Goal: Information Seeking & Learning: Understand process/instructions

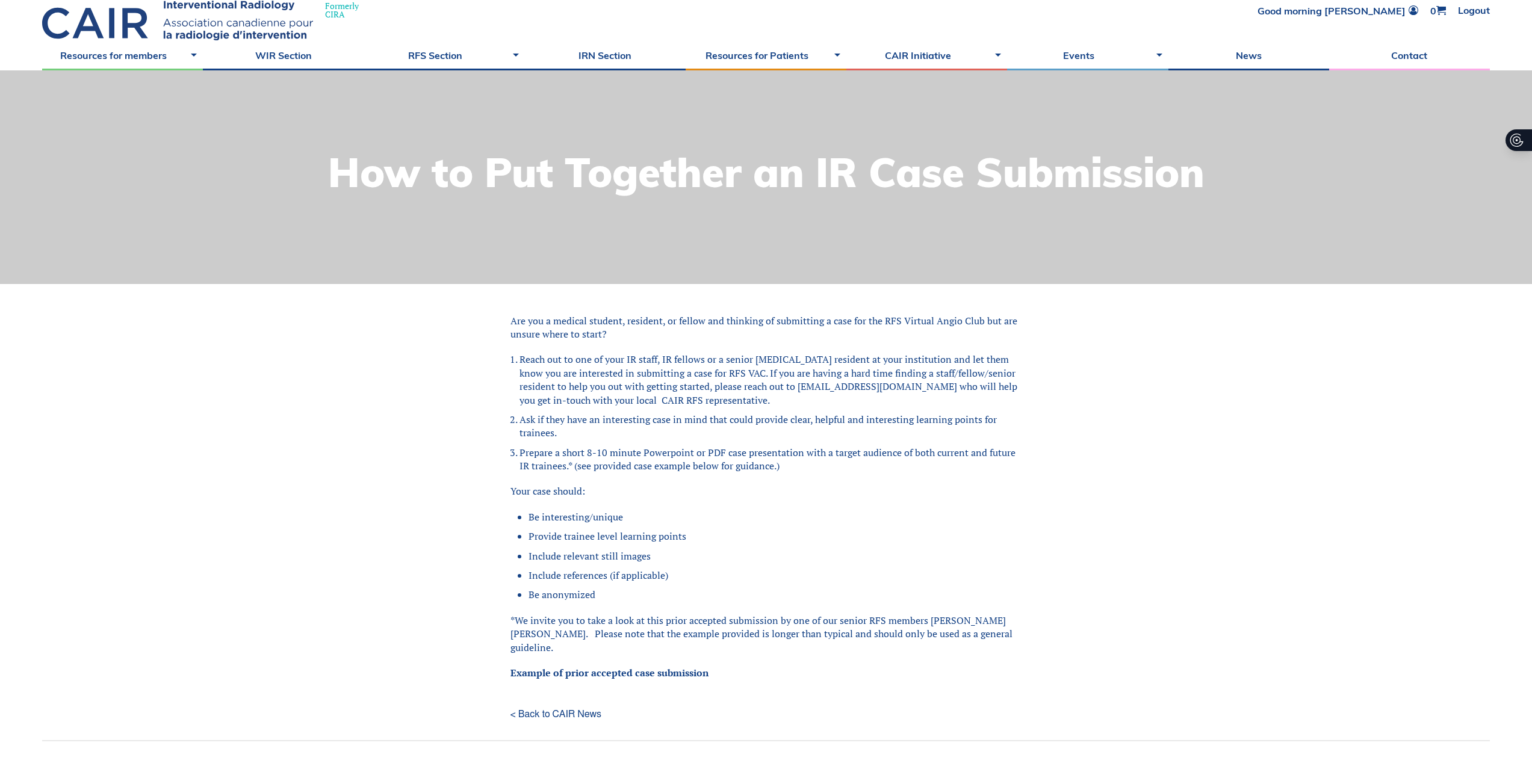
scroll to position [56, 0]
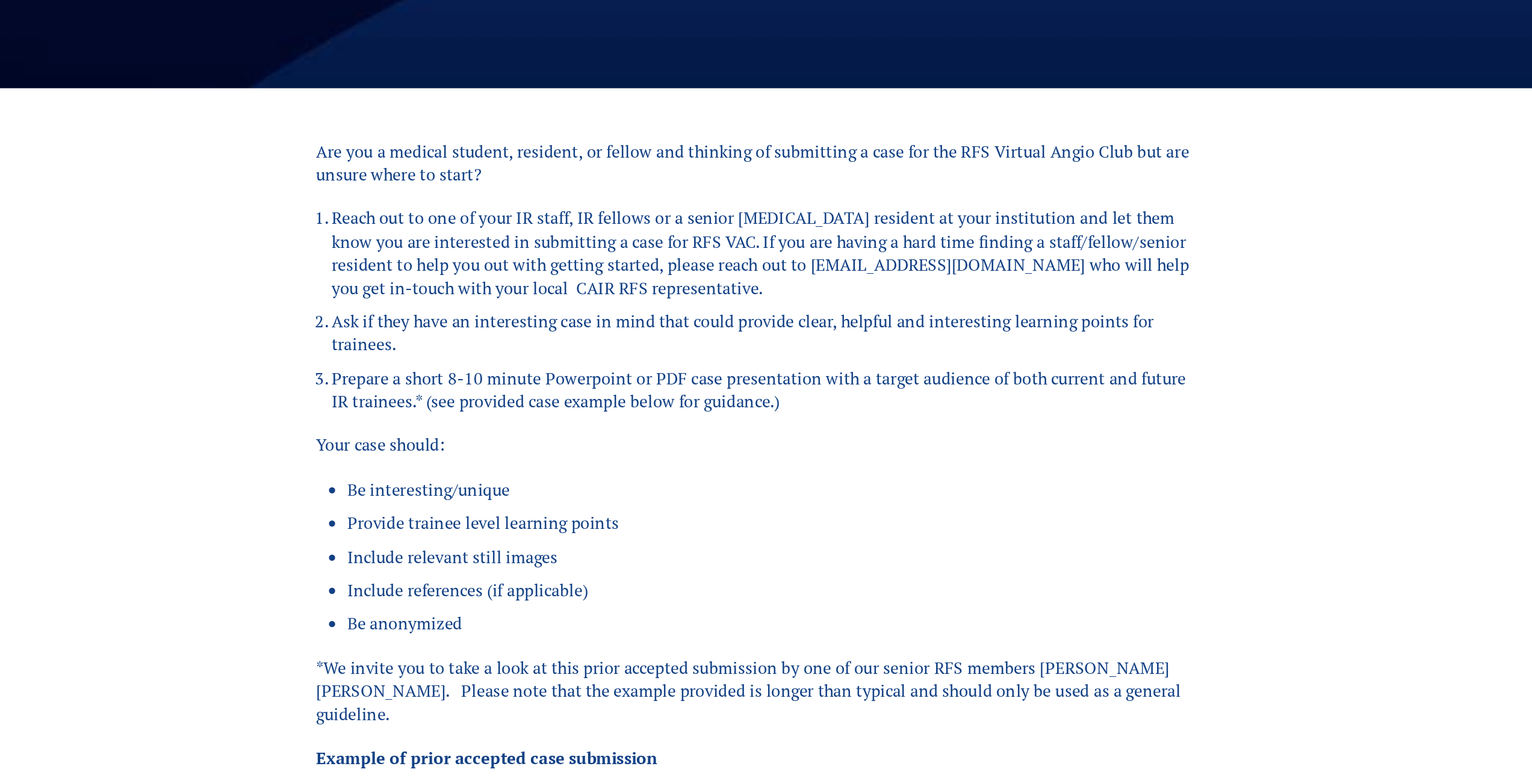
click at [784, 539] on li "Provide trainee level learning points" at bounding box center [775, 535] width 494 height 13
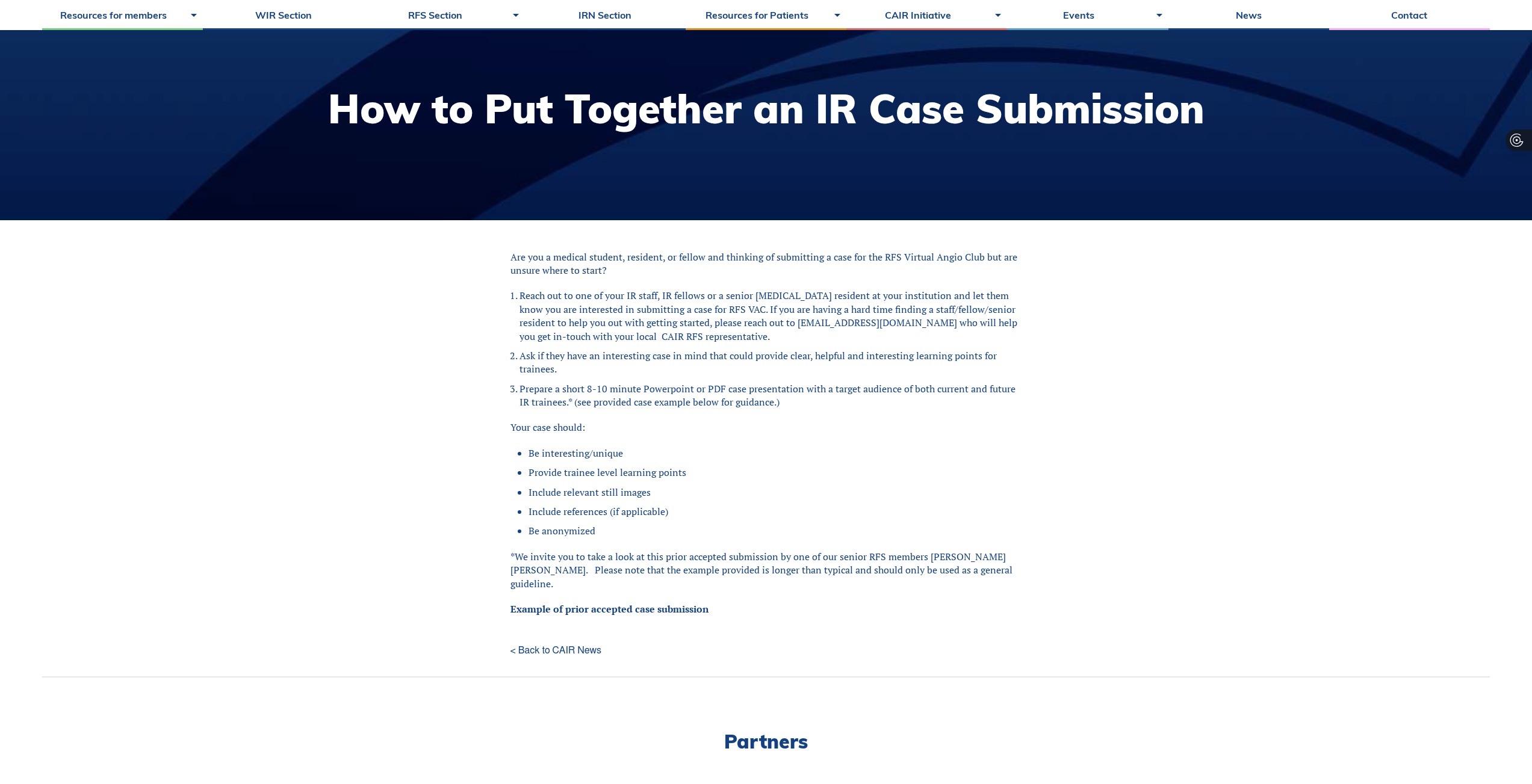
scroll to position [121, 0]
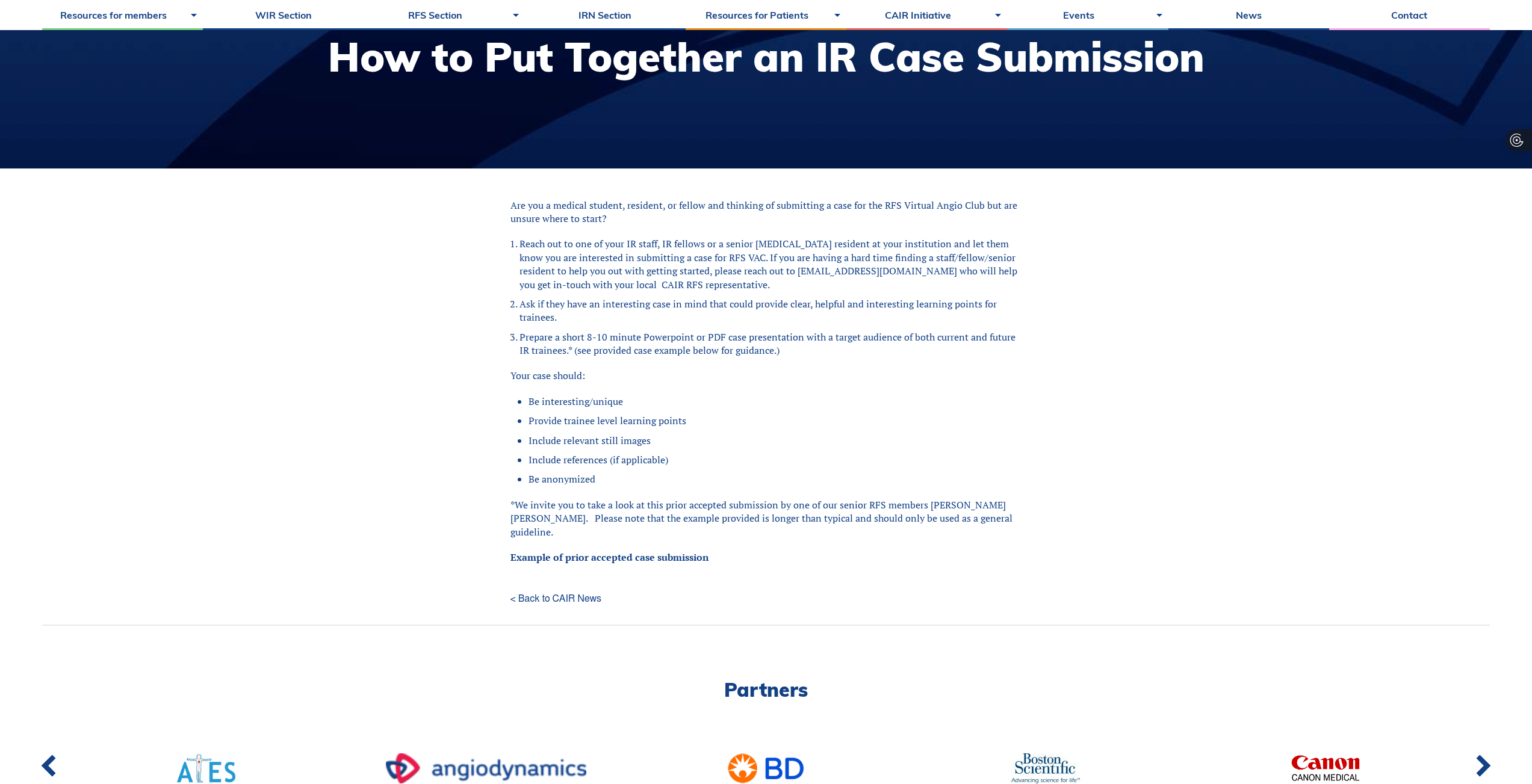
scroll to position [172, 0]
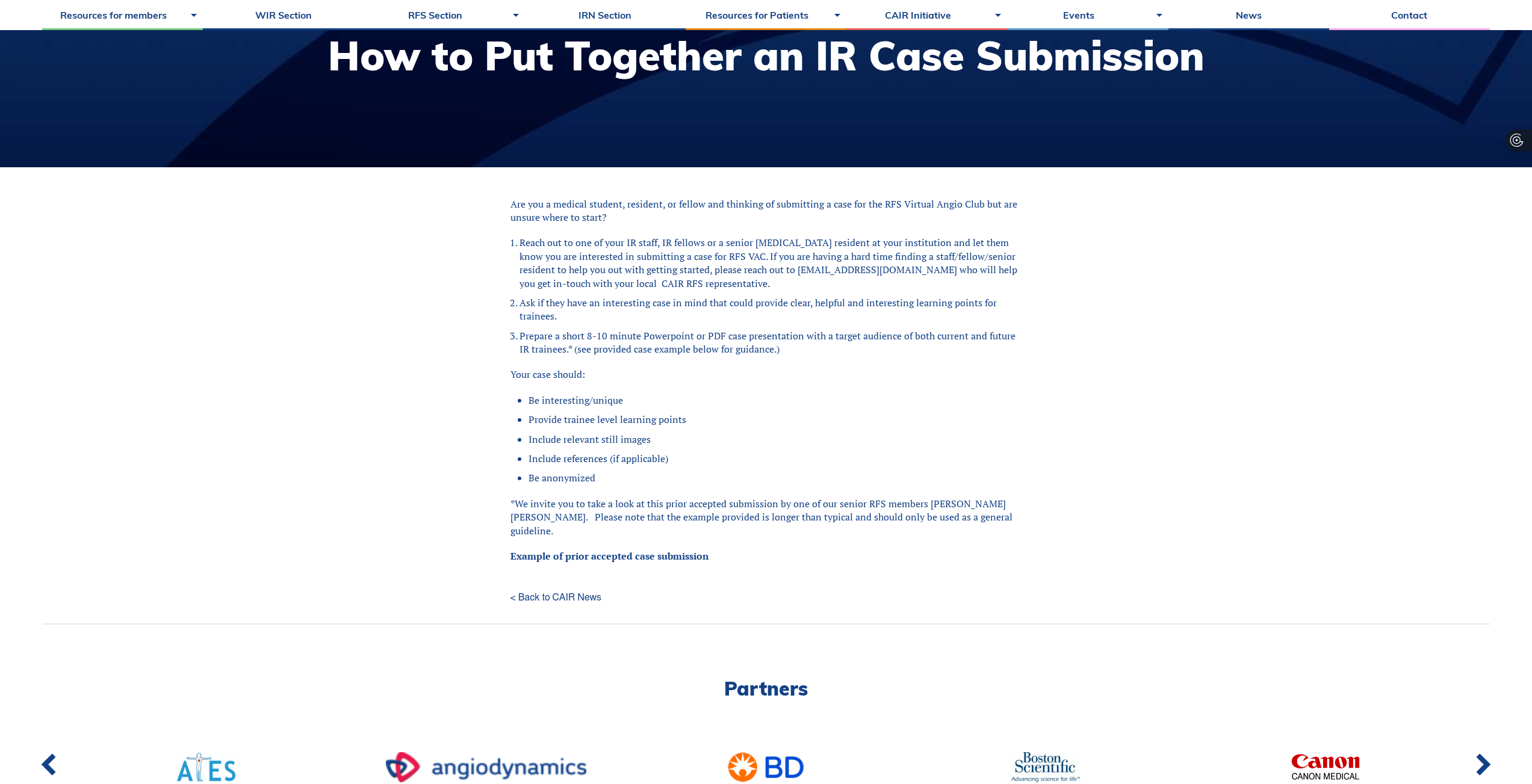
click at [610, 383] on div "Are you a medical student, resident, or fellow and thinking of submitting a cas…" at bounding box center [766, 380] width 512 height 366
